Goal: Find specific page/section: Find specific page/section

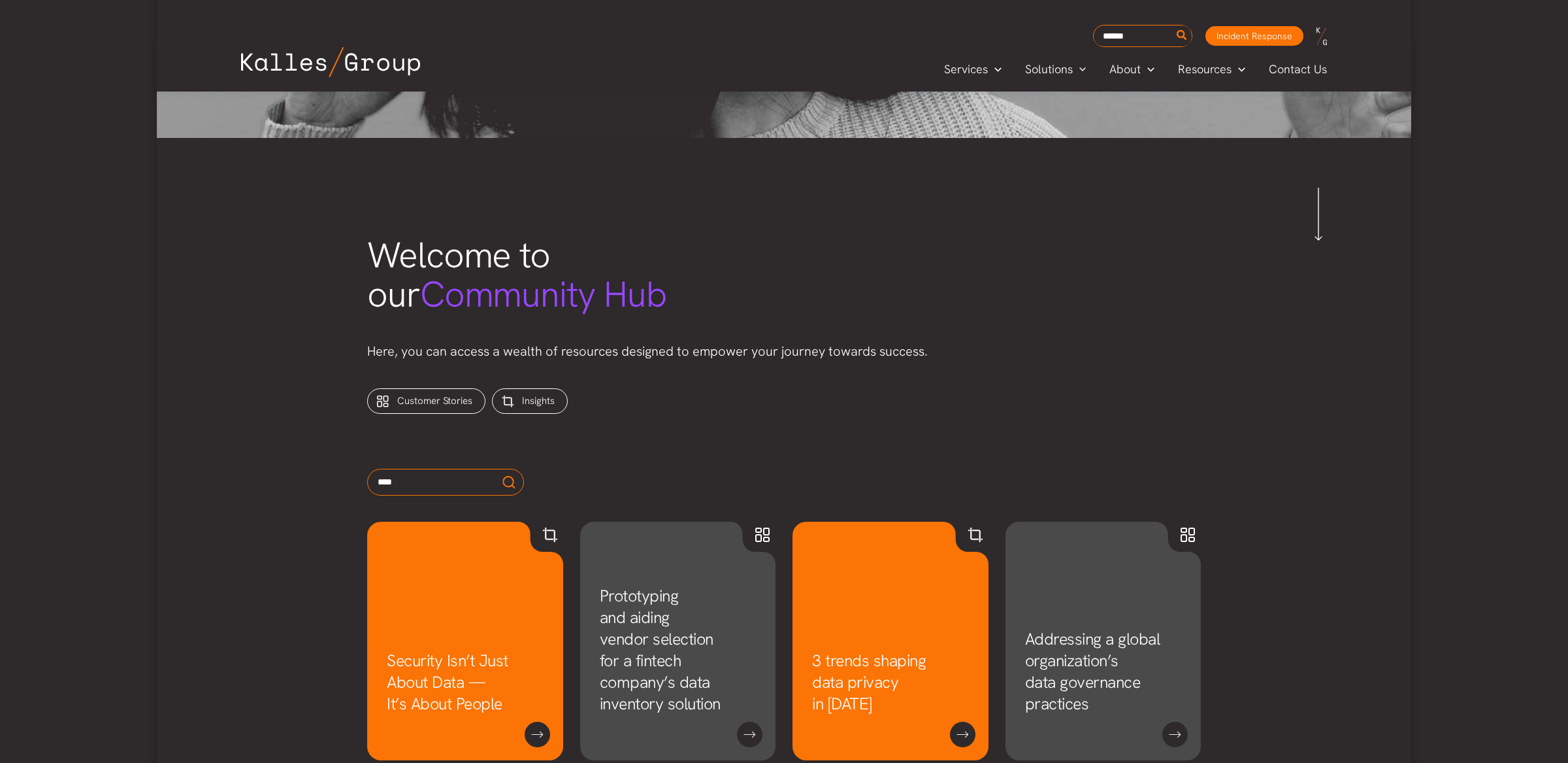
scroll to position [341, 0]
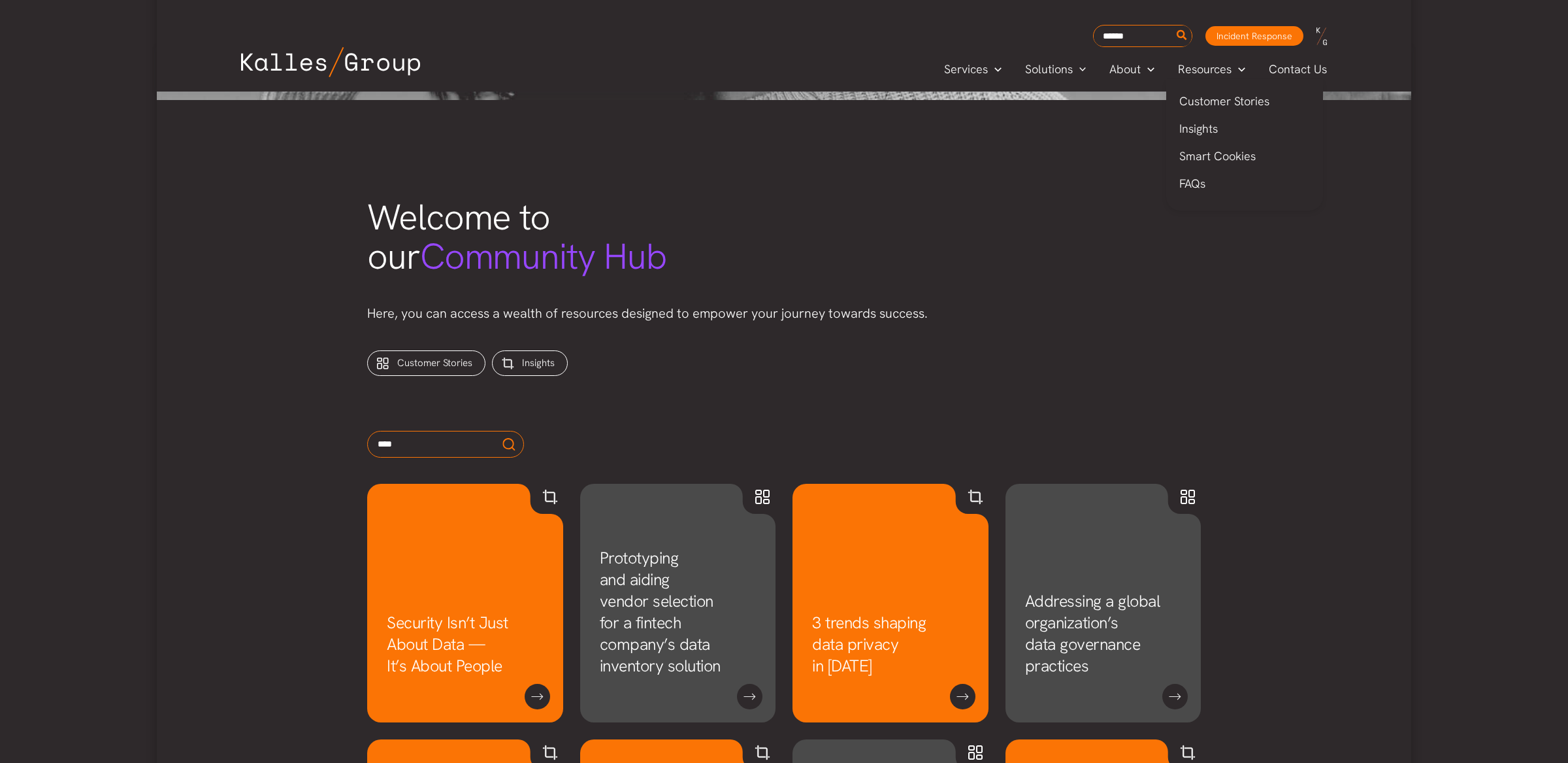
click at [1206, 66] on span "Resources" at bounding box center [1204, 69] width 54 height 19
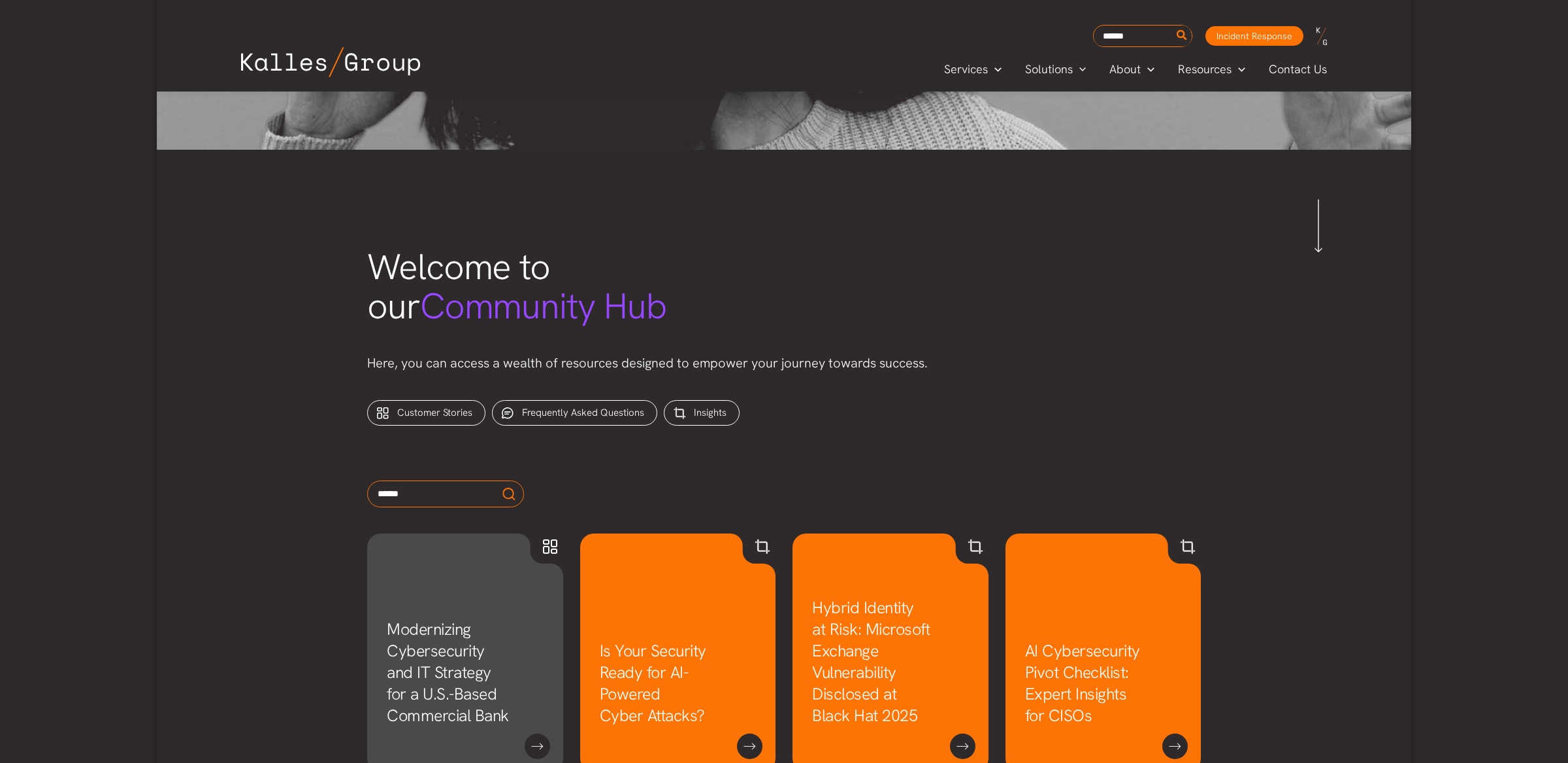
scroll to position [300, 0]
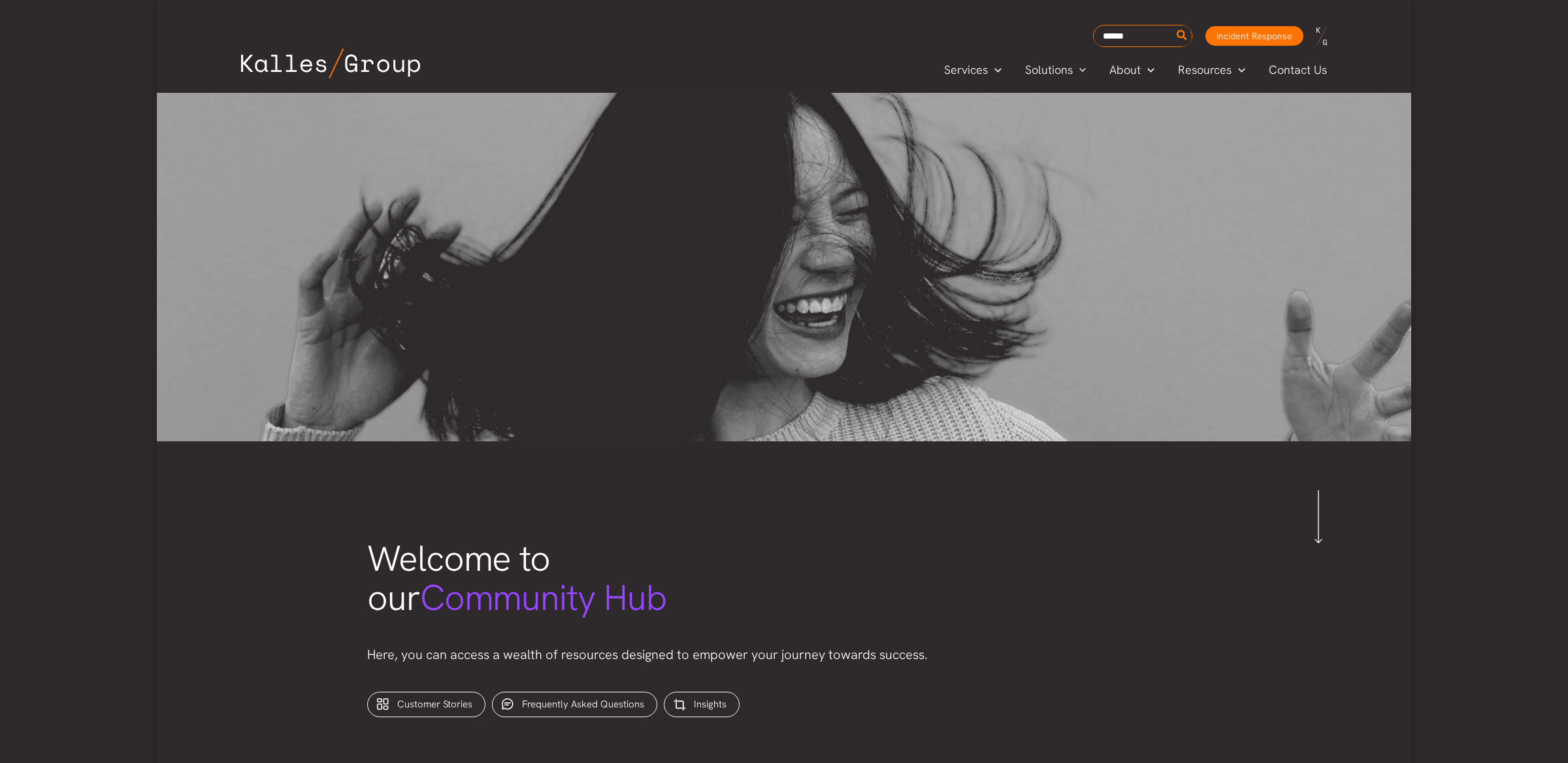
click at [672, 291] on img at bounding box center [784, 267] width 1254 height 348
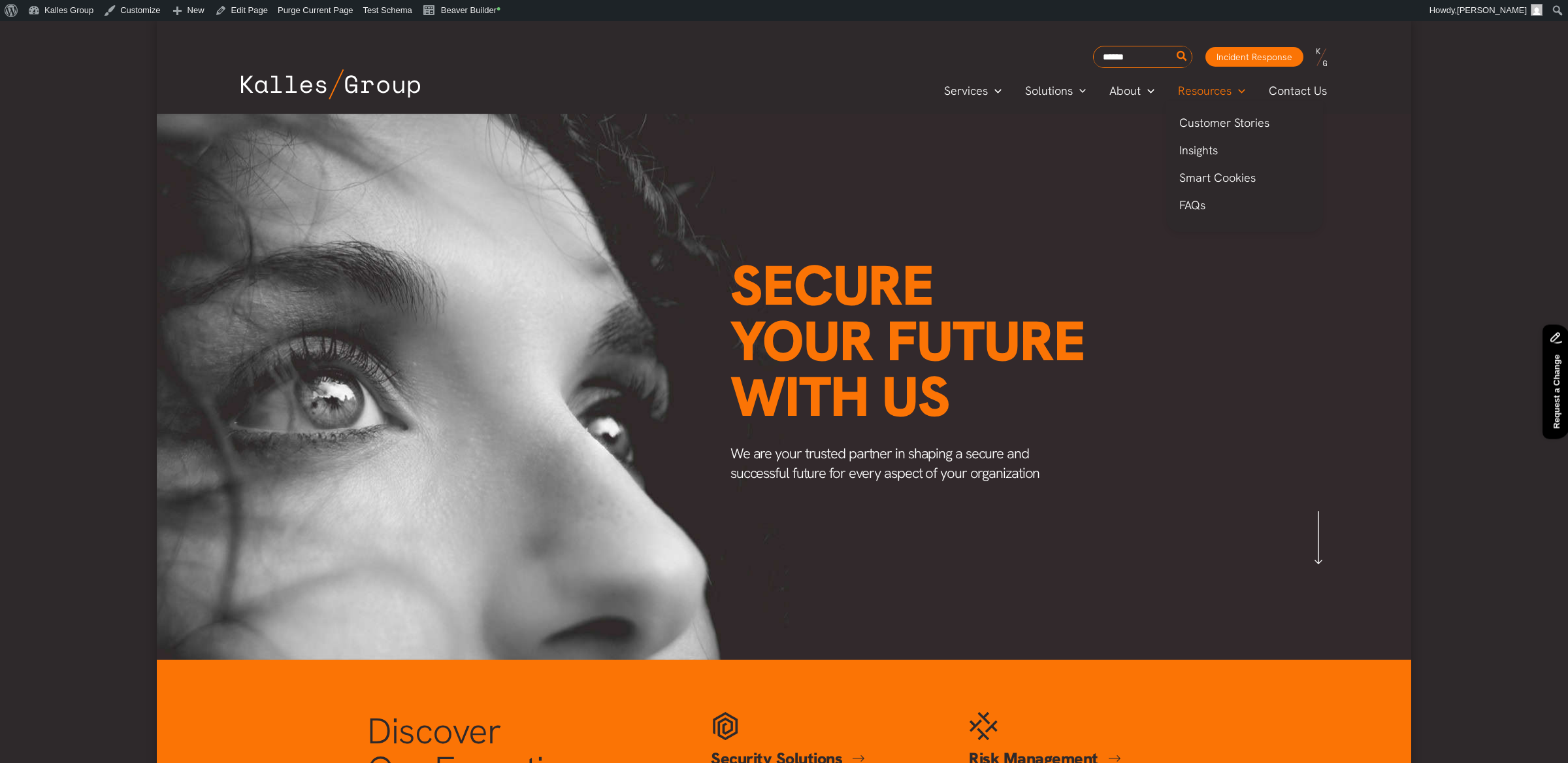
click at [1210, 93] on span "Resources" at bounding box center [1204, 91] width 54 height 19
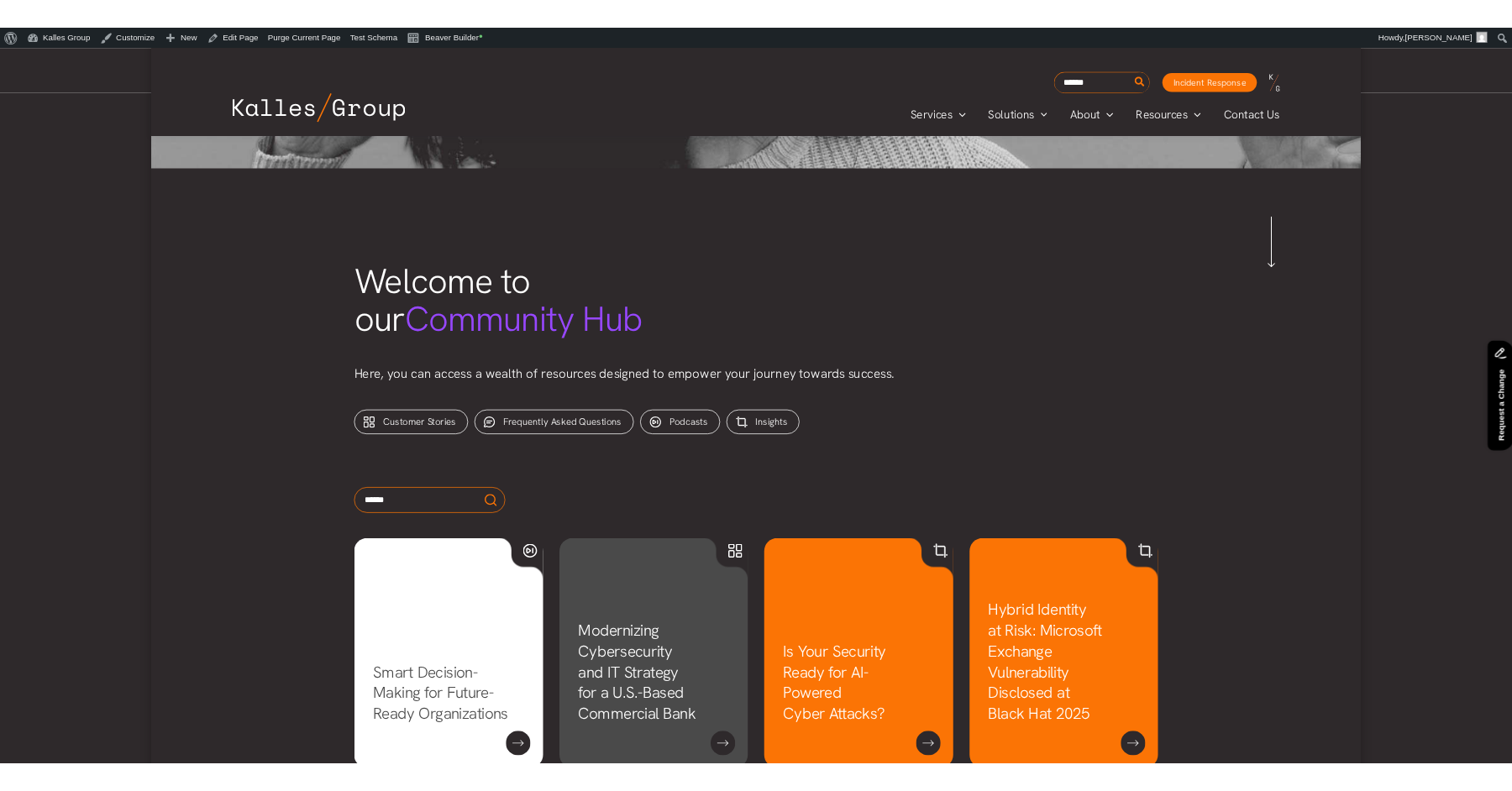
scroll to position [414, 0]
